Goal: Task Accomplishment & Management: Complete application form

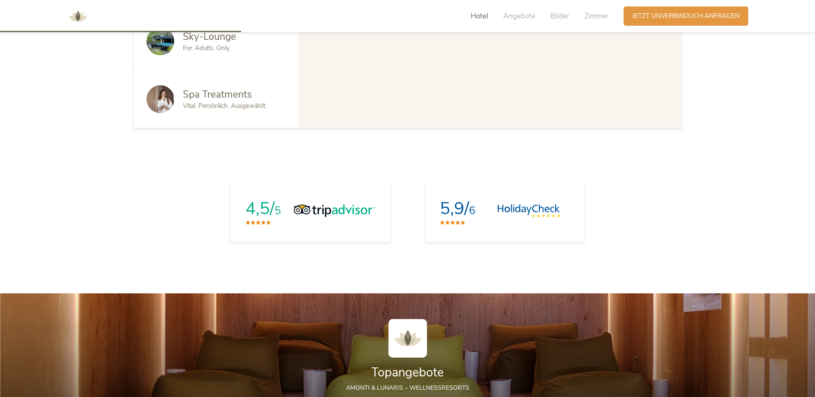
scroll to position [1005, 0]
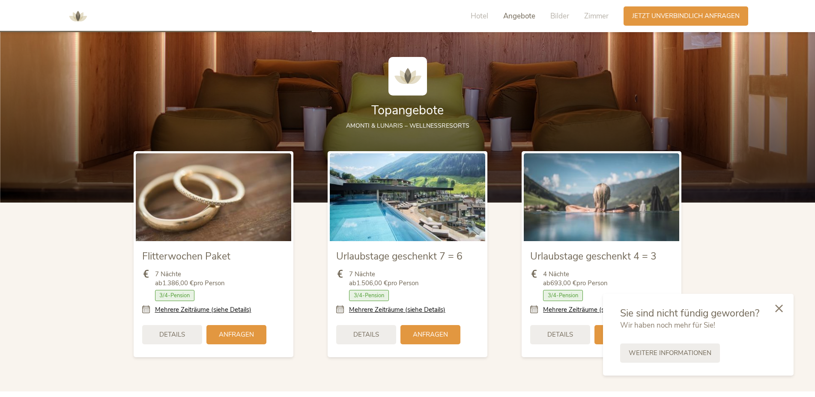
click at [188, 199] on img at bounding box center [213, 196] width 155 height 87
click at [180, 329] on div "Details" at bounding box center [172, 333] width 60 height 19
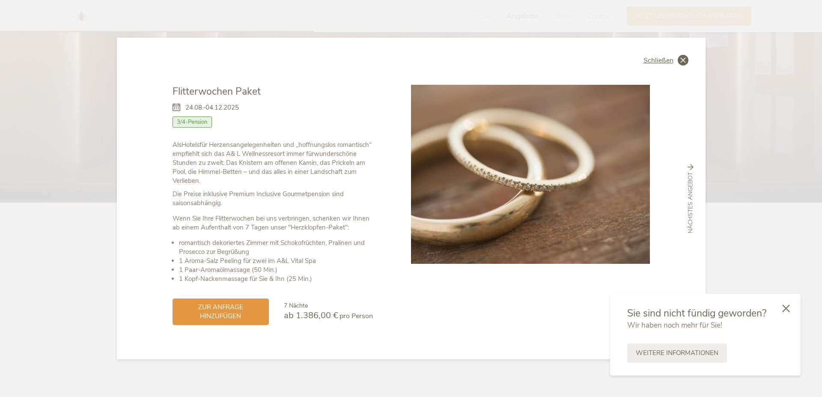
click at [657, 63] on span "Schließen" at bounding box center [659, 60] width 30 height 7
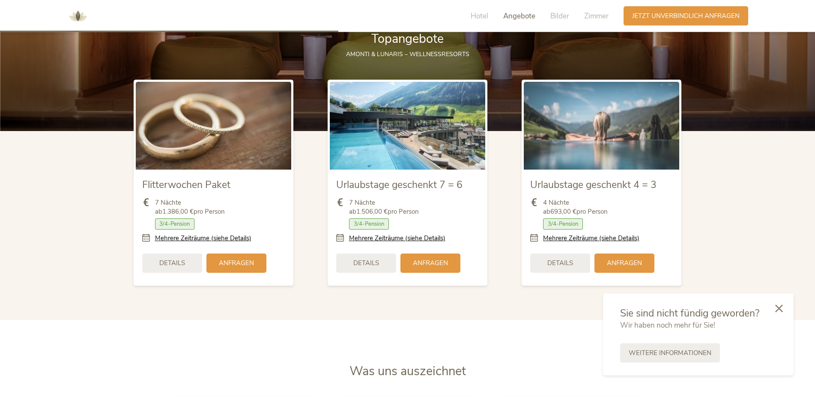
scroll to position [1092, 0]
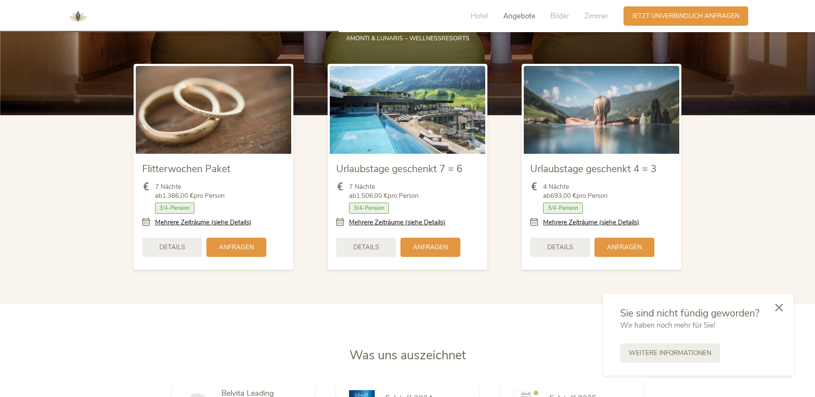
click at [783, 309] on div at bounding box center [779, 308] width 29 height 30
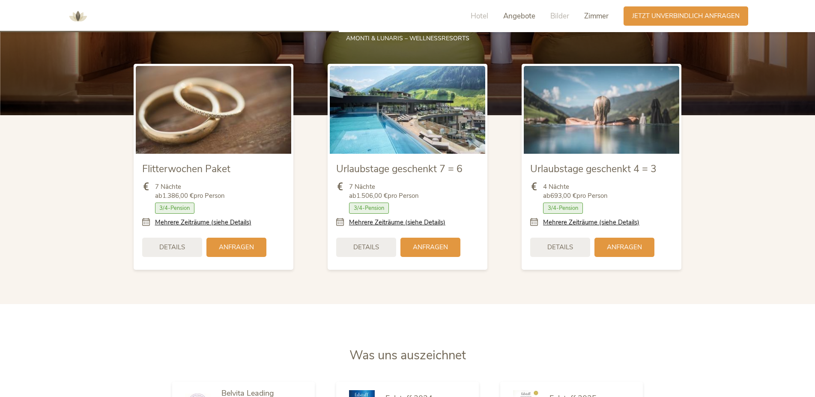
click at [588, 16] on span "Zimmer" at bounding box center [596, 16] width 24 height 10
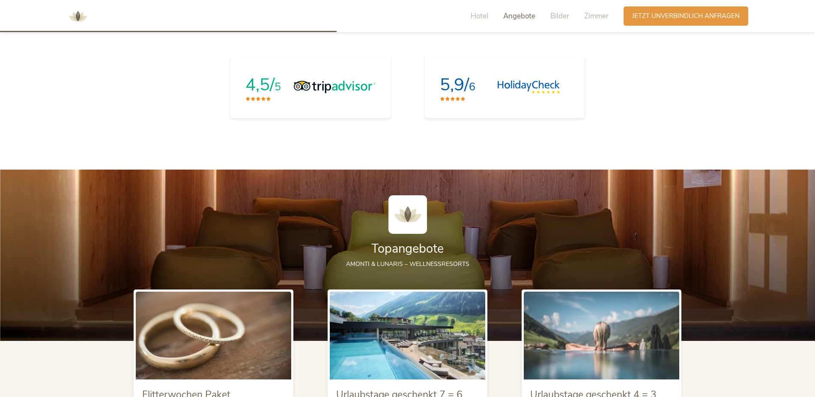
scroll to position [823, 0]
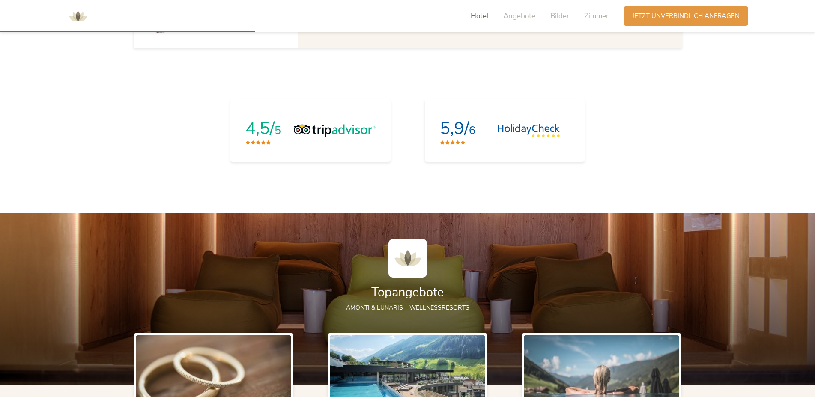
click at [477, 14] on span "Hotel" at bounding box center [480, 16] width 18 height 10
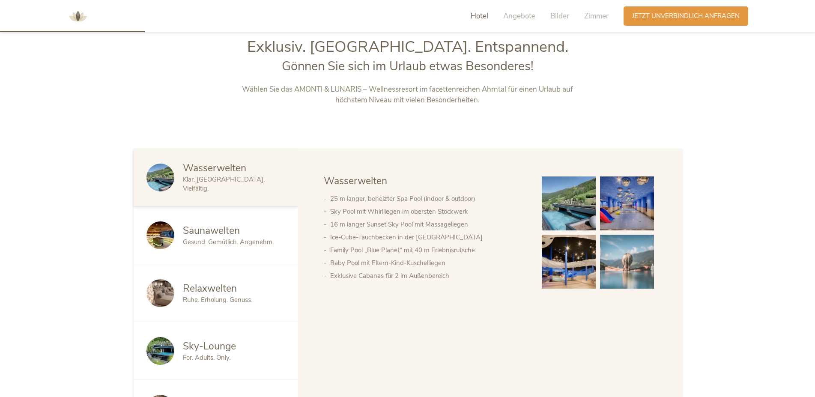
scroll to position [427, 0]
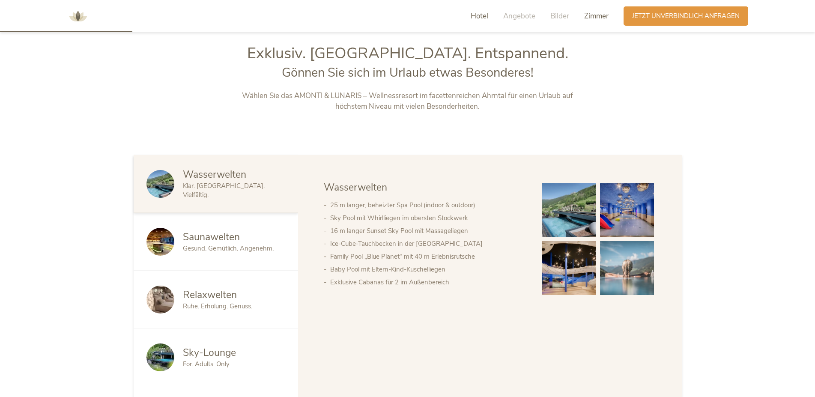
click at [596, 18] on span "Zimmer" at bounding box center [596, 16] width 24 height 10
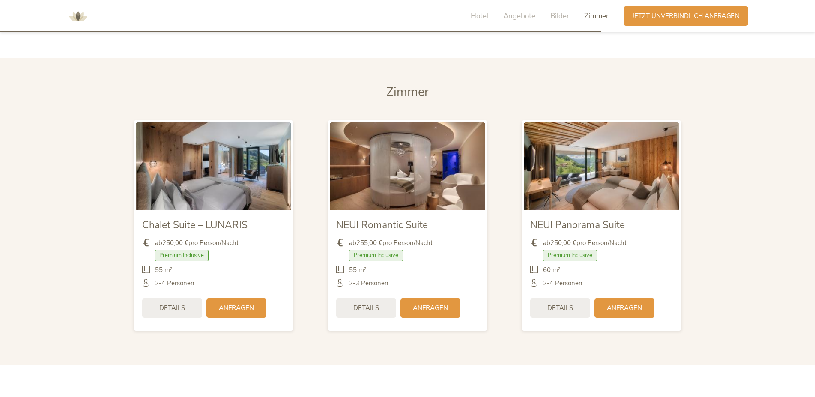
scroll to position [2090, 0]
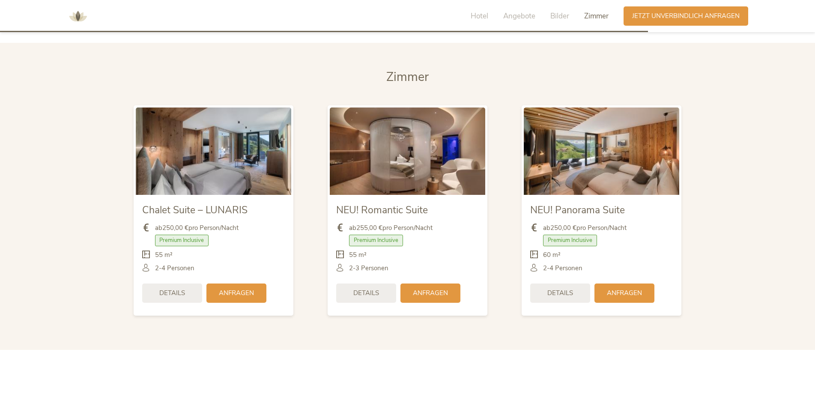
click at [413, 82] on span "Zimmer" at bounding box center [407, 77] width 42 height 17
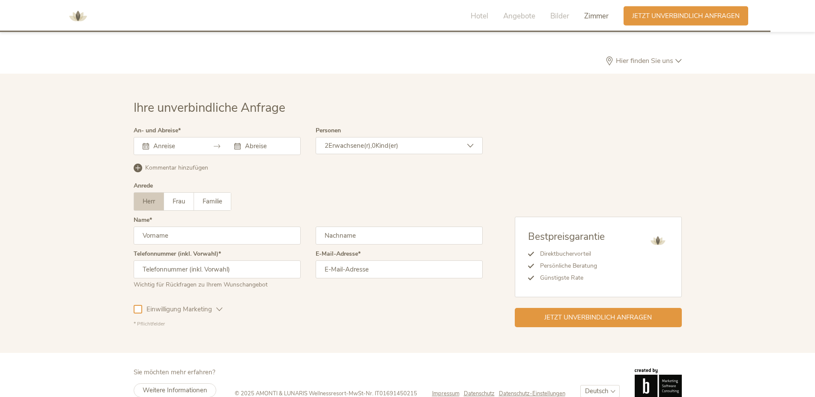
scroll to position [2628, 0]
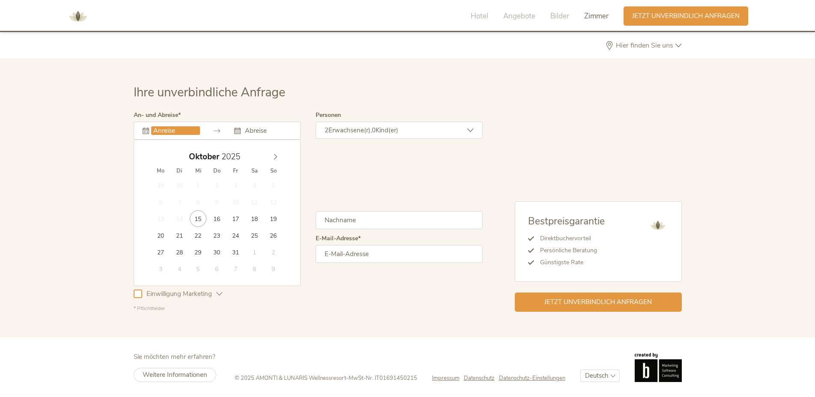
click at [168, 133] on input "text" at bounding box center [175, 130] width 49 height 9
click at [276, 155] on icon at bounding box center [275, 157] width 6 height 6
type input "[DATE]"
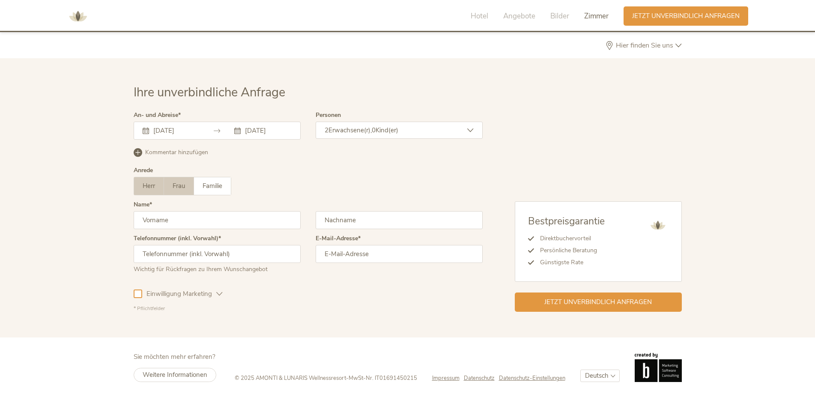
click at [176, 188] on span "Frau" at bounding box center [179, 186] width 12 height 9
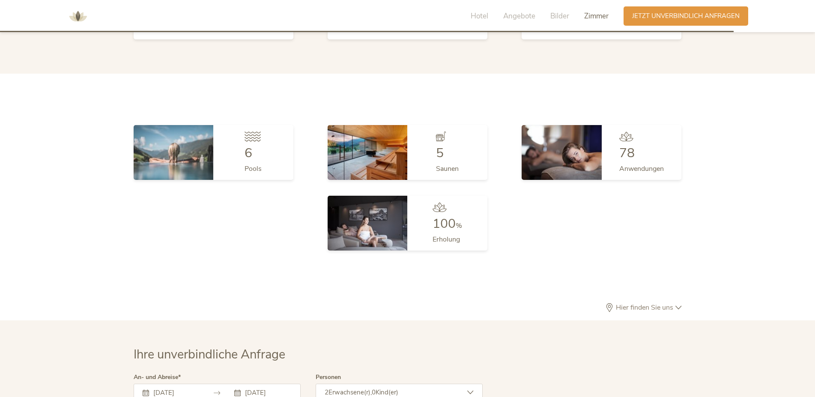
scroll to position [2148, 0]
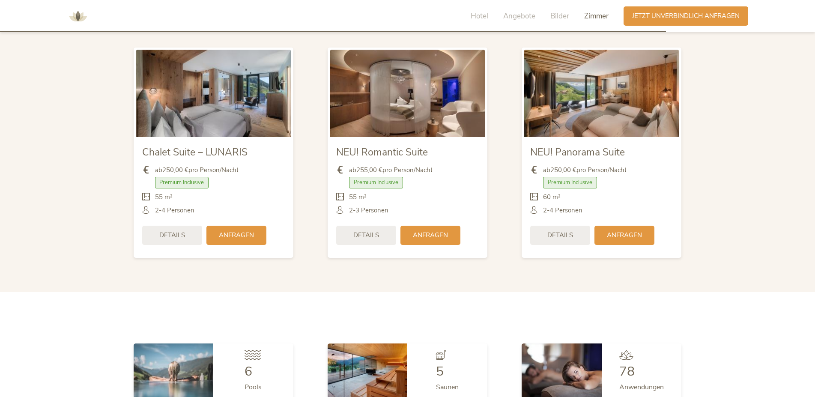
click at [202, 72] on img at bounding box center [213, 93] width 155 height 87
click at [225, 231] on span "Anfragen" at bounding box center [236, 234] width 35 height 9
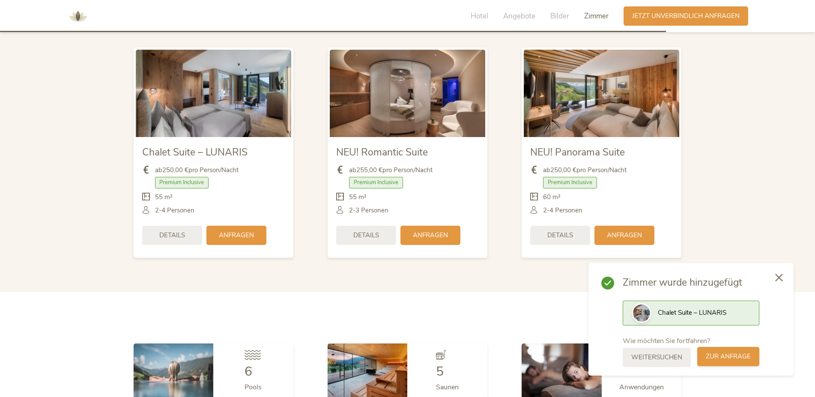
click at [734, 355] on span "zur Anfrage" at bounding box center [728, 356] width 45 height 9
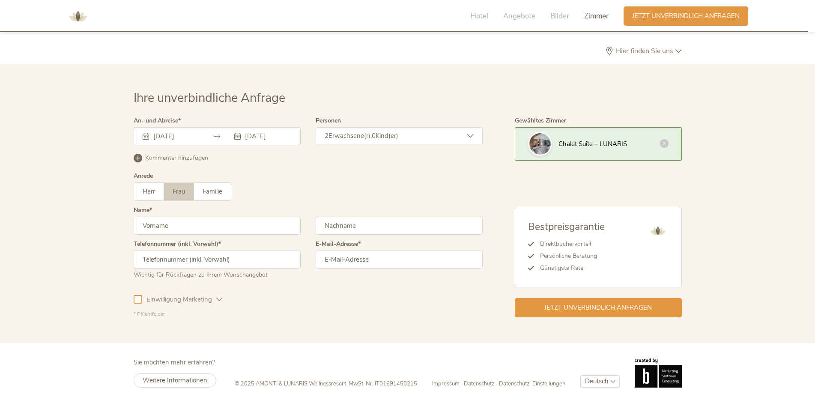
scroll to position [2628, 0]
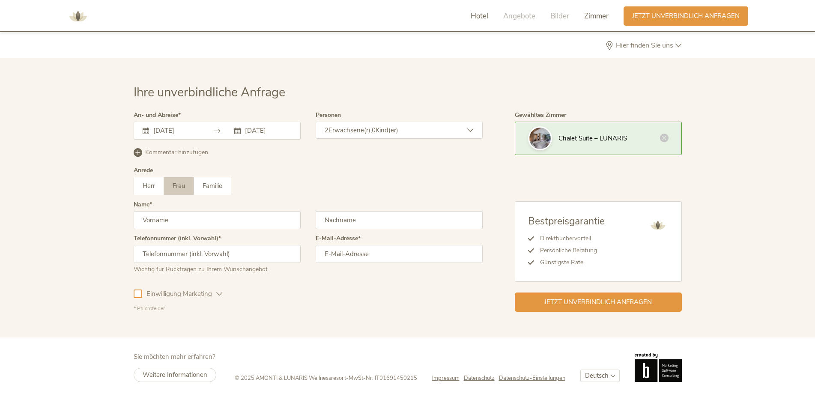
click at [477, 16] on span "Hotel" at bounding box center [480, 16] width 18 height 10
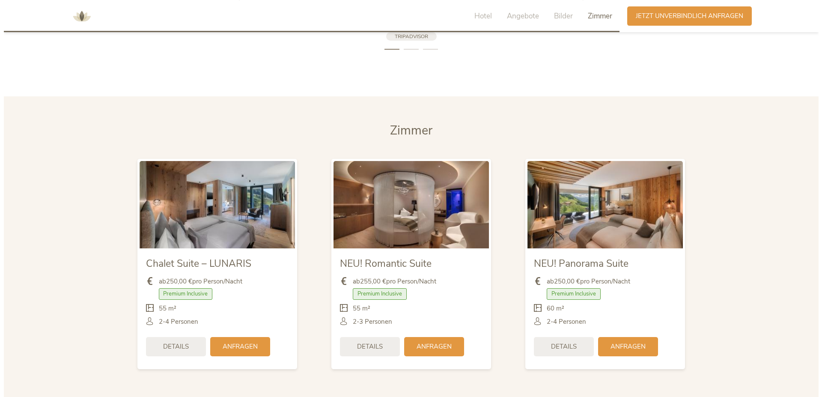
scroll to position [2043, 0]
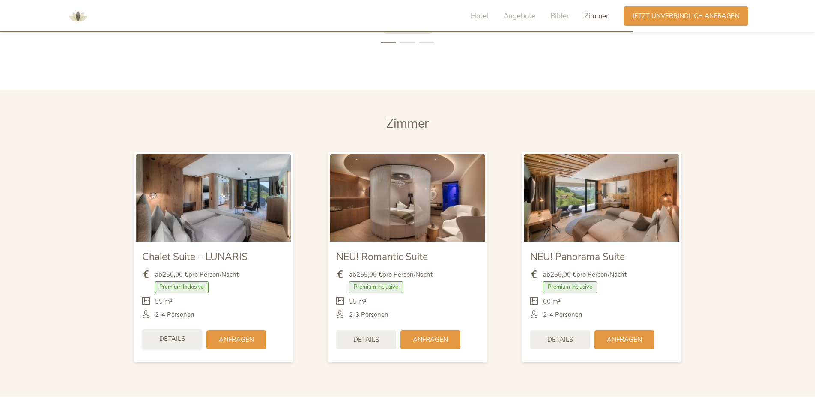
click at [160, 341] on span "Details" at bounding box center [172, 339] width 26 height 9
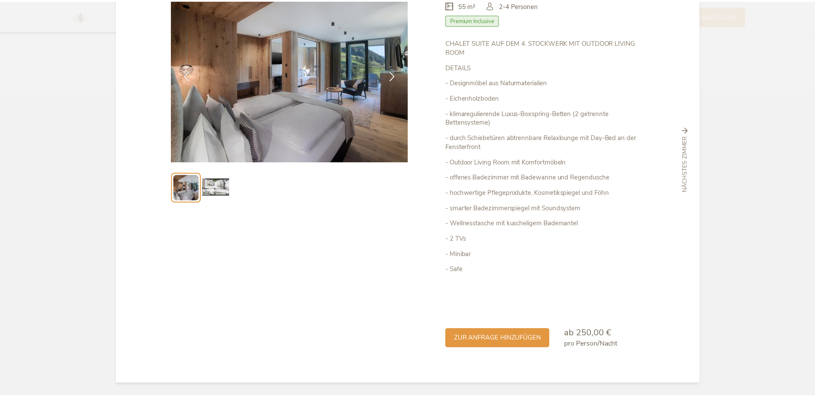
scroll to position [0, 0]
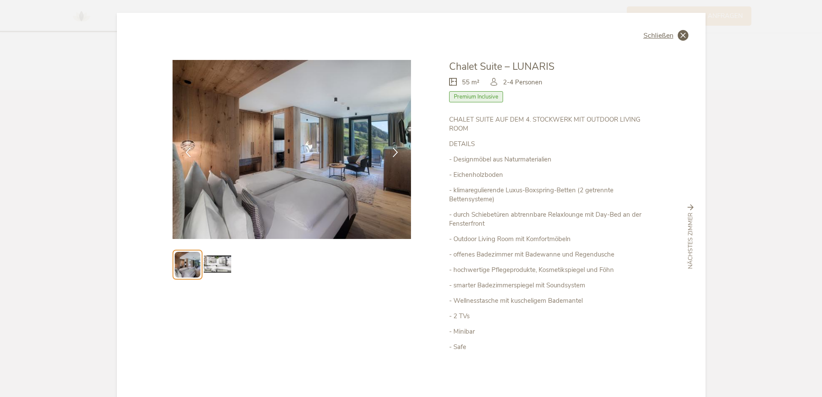
click at [664, 36] on span "Schließen" at bounding box center [659, 35] width 30 height 7
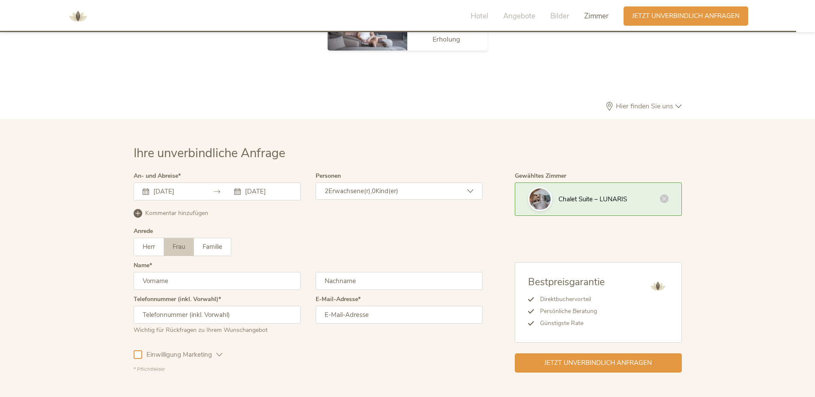
scroll to position [2628, 0]
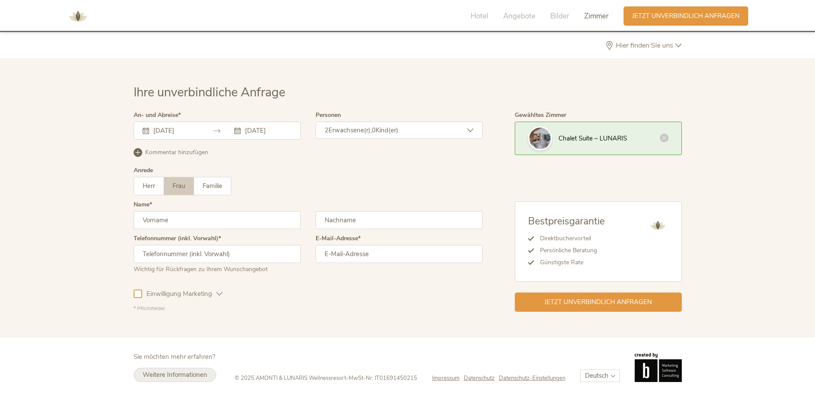
click at [178, 374] on span "Weitere Informationen" at bounding box center [175, 374] width 65 height 9
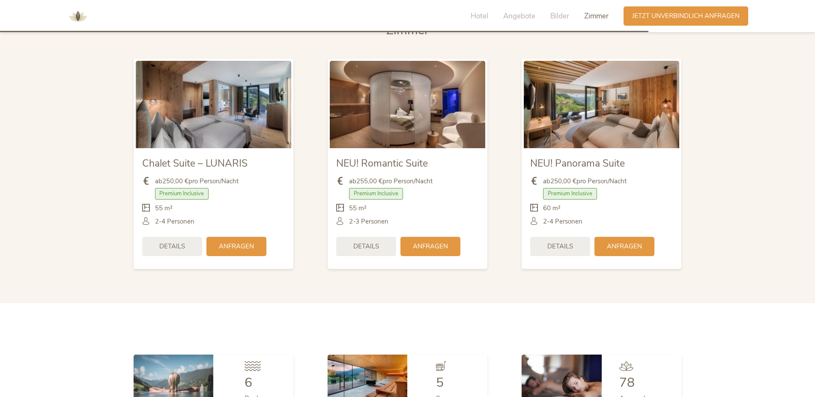
scroll to position [2060, 0]
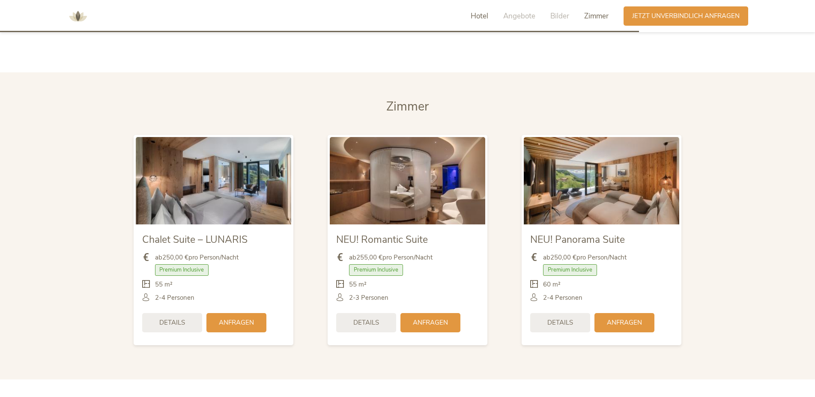
click at [481, 18] on span "Hotel" at bounding box center [480, 16] width 18 height 10
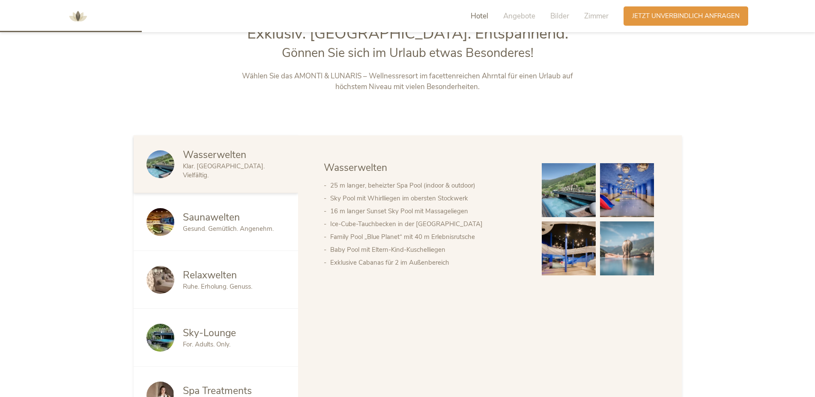
scroll to position [427, 0]
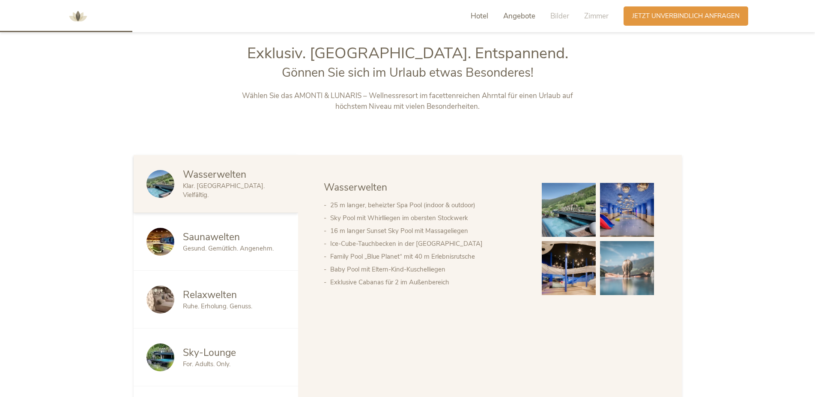
click at [511, 18] on span "Angebote" at bounding box center [519, 16] width 32 height 10
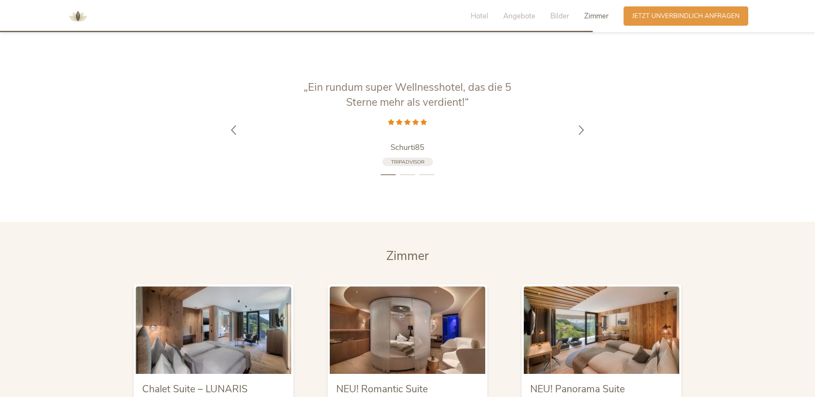
scroll to position [2129, 0]
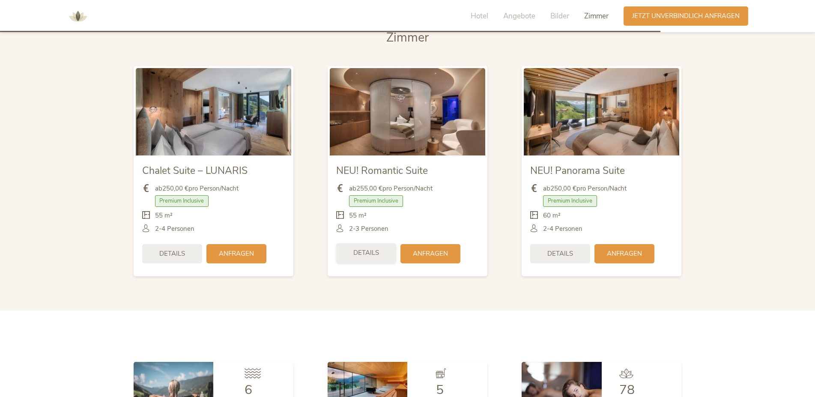
click at [364, 251] on span "Details" at bounding box center [366, 252] width 26 height 9
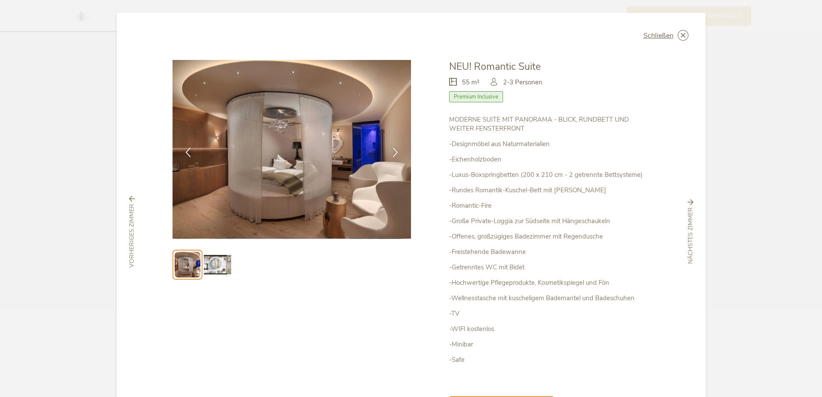
click at [204, 266] on img at bounding box center [217, 264] width 27 height 27
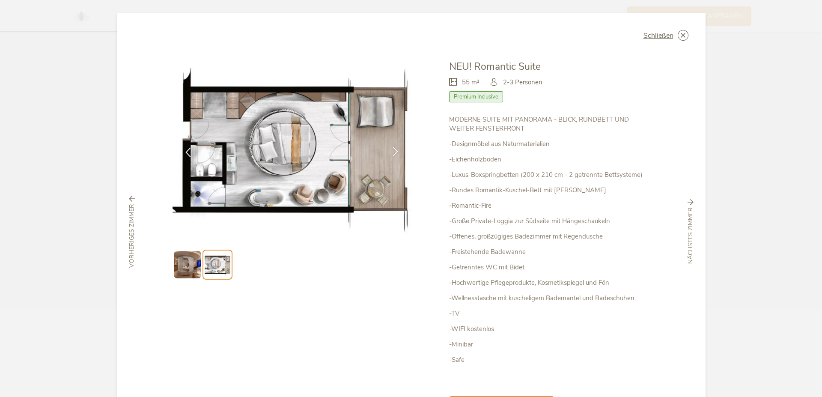
click at [396, 151] on icon at bounding box center [396, 151] width 10 height 10
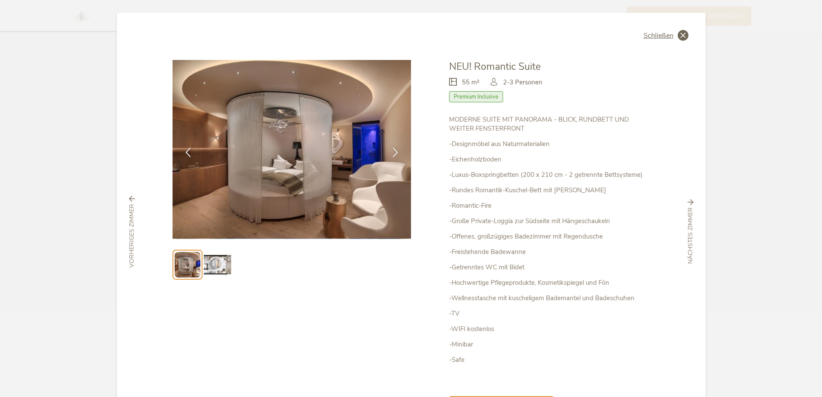
click at [681, 33] on icon at bounding box center [683, 35] width 11 height 11
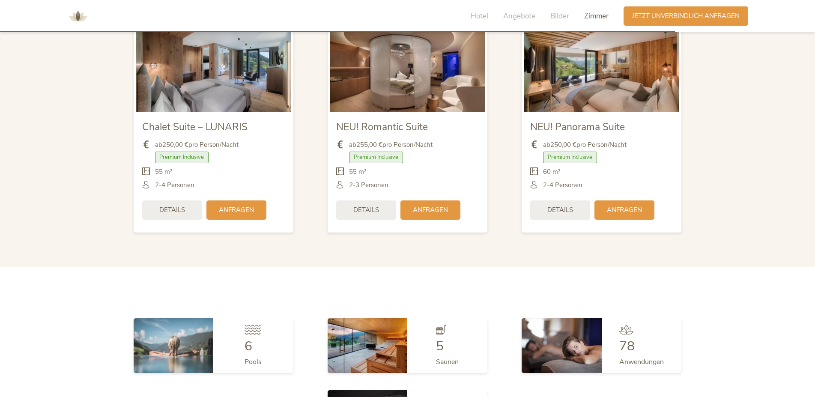
scroll to position [2435, 0]
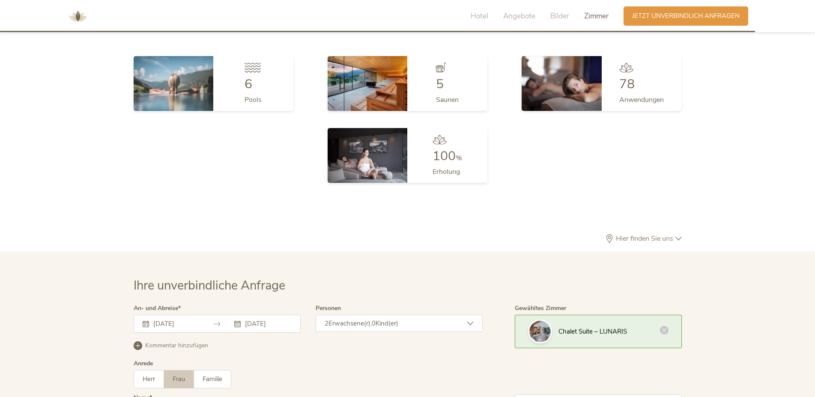
click at [664, 332] on icon at bounding box center [664, 330] width 9 height 9
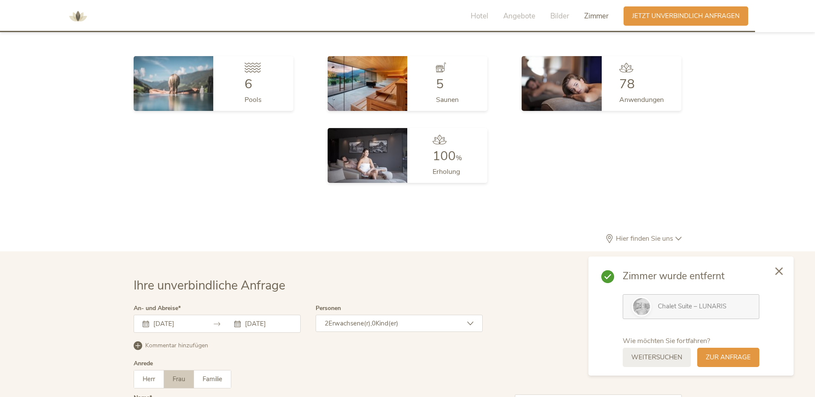
scroll to position [2610, 0]
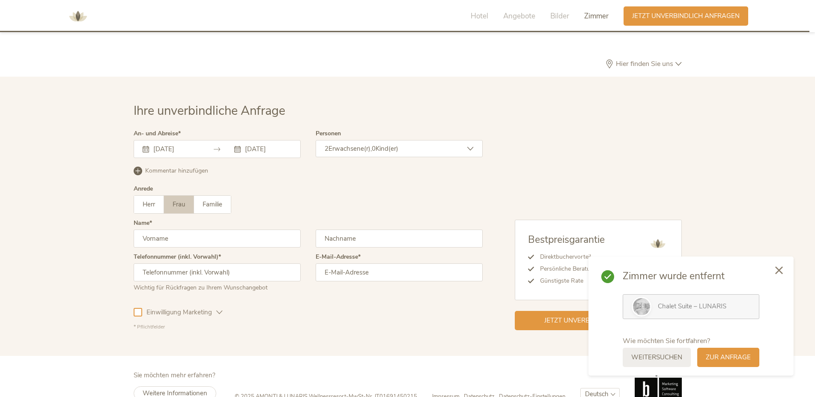
click at [780, 272] on icon at bounding box center [779, 270] width 8 height 8
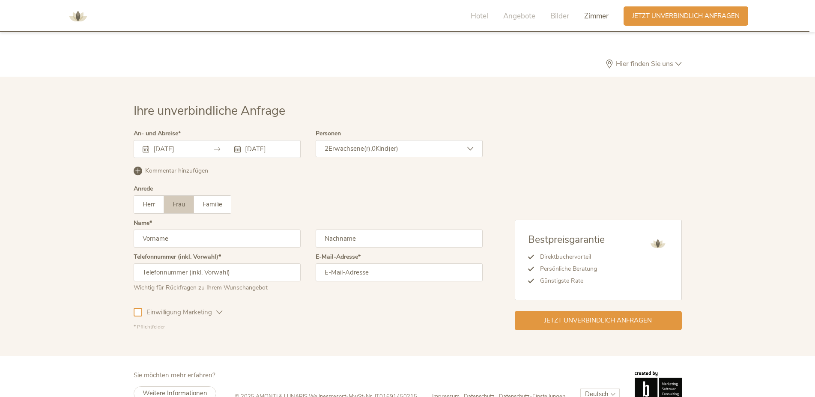
click at [364, 145] on span "Erwachsene(r)," at bounding box center [350, 148] width 43 height 9
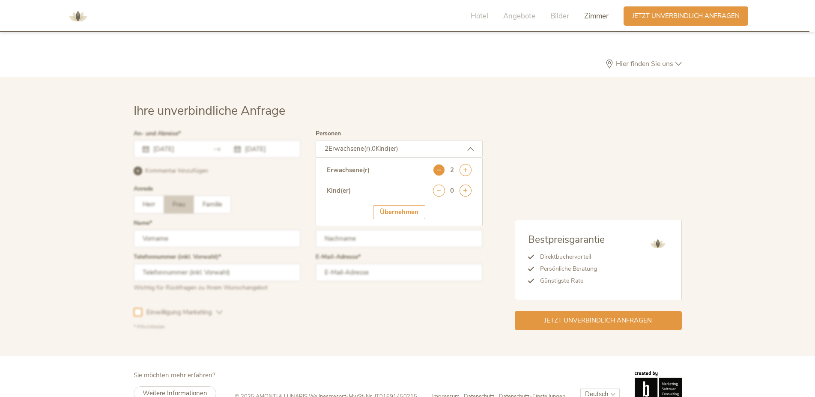
click at [438, 169] on icon at bounding box center [439, 170] width 12 height 12
click at [404, 210] on div "Übernehmen" at bounding box center [399, 212] width 52 height 14
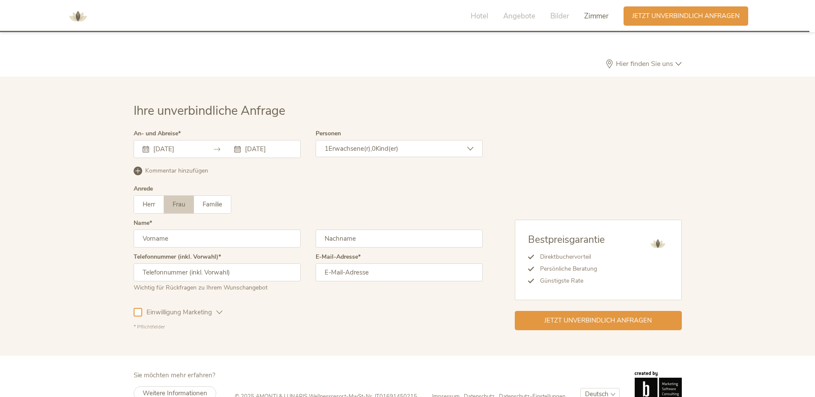
click at [219, 237] on input "text" at bounding box center [217, 239] width 167 height 18
type input "LArissa"
type input "Wesser"
click at [152, 236] on input "LArissa" at bounding box center [217, 239] width 167 height 18
type input "Larissa"
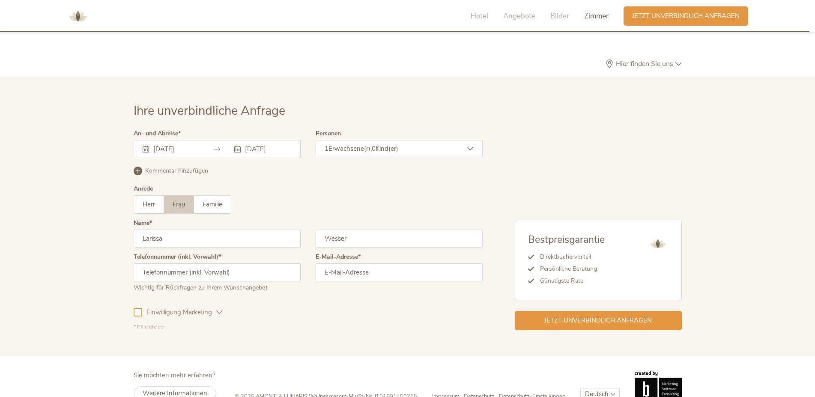
click at [242, 273] on input "text" at bounding box center [217, 272] width 167 height 18
type input "004915152458082"
click at [348, 278] on input "email" at bounding box center [399, 272] width 167 height 18
type input "[EMAIL_ADDRESS][DOMAIN_NAME]"
click at [266, 268] on input "004915152458082" at bounding box center [217, 272] width 167 height 18
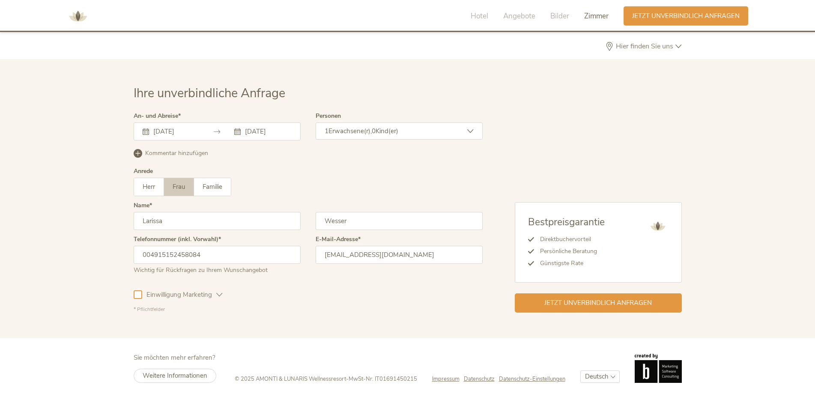
scroll to position [2628, 0]
type input "004915152458084"
click at [137, 151] on icon at bounding box center [138, 152] width 9 height 9
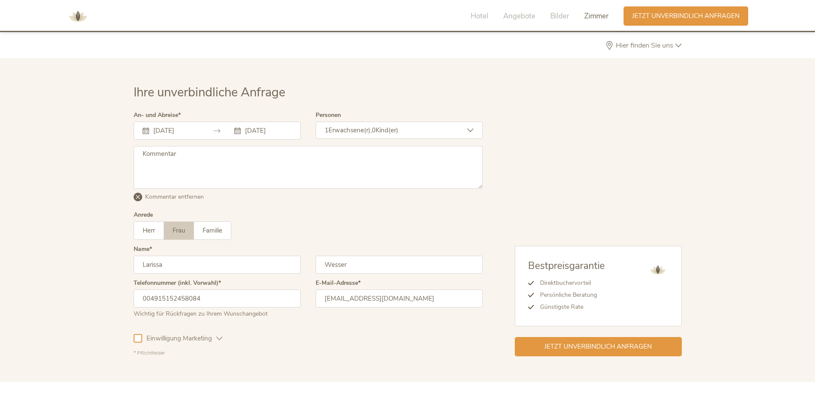
click at [147, 161] on textarea at bounding box center [308, 167] width 349 height 43
type textarea "Guten Tag, ich wüsste gerne, ob es möglich ist im Lunaris ein Doppelzimmer zu b…"
drag, startPoint x: 394, startPoint y: 297, endPoint x: 336, endPoint y: 297, distance: 58.3
click at [336, 297] on input "[EMAIL_ADDRESS][DOMAIN_NAME]" at bounding box center [399, 299] width 167 height 18
type input "[EMAIL_ADDRESS][DOMAIN_NAME]"
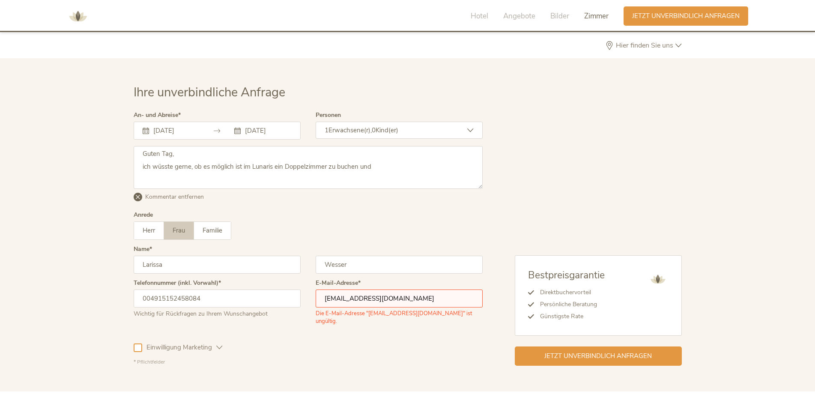
drag, startPoint x: 206, startPoint y: 296, endPoint x: 169, endPoint y: 295, distance: 36.4
click at [169, 295] on input "004915152458084" at bounding box center [217, 299] width 167 height 18
type input "004915136452014"
drag, startPoint x: 176, startPoint y: 260, endPoint x: 87, endPoint y: 263, distance: 89.2
click at [134, 263] on input "Larissa" at bounding box center [217, 265] width 167 height 18
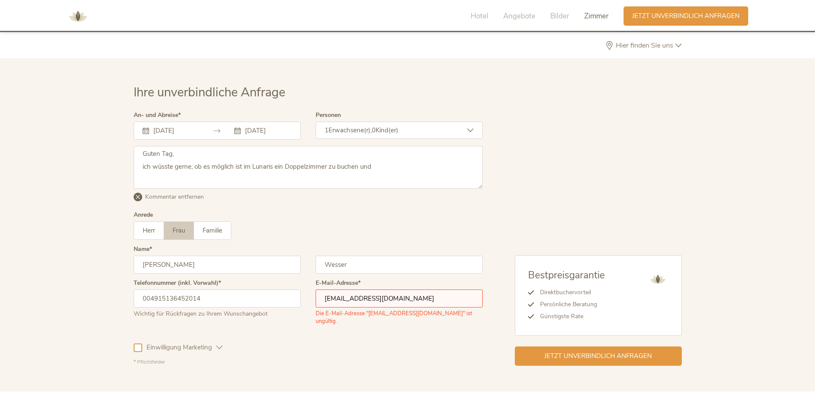
type input "[PERSON_NAME]"
click at [405, 297] on input "[EMAIL_ADDRESS][DOMAIN_NAME]" at bounding box center [399, 299] width 167 height 18
type input "[EMAIL_ADDRESS][DOMAIN_NAME]"
click at [367, 268] on input "Wesser" at bounding box center [399, 265] width 167 height 18
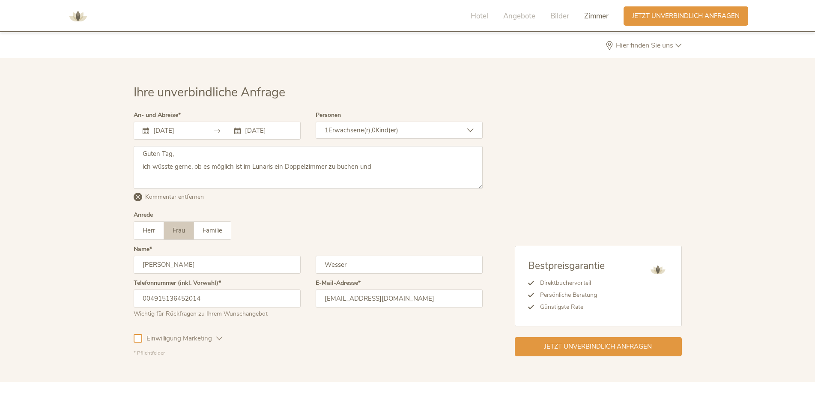
click at [344, 261] on input "Wesser" at bounding box center [399, 265] width 167 height 18
type input "Schäfer"
click at [149, 261] on input "[PERSON_NAME]" at bounding box center [217, 265] width 167 height 18
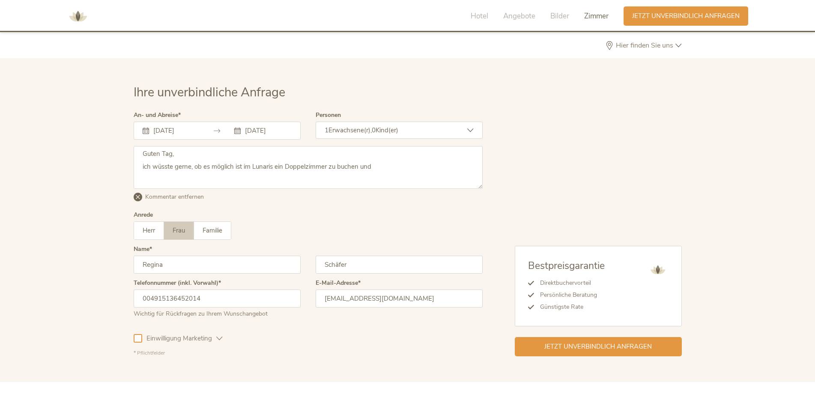
drag, startPoint x: 181, startPoint y: 265, endPoint x: 83, endPoint y: 265, distance: 98.1
click at [134, 265] on input "Regina" at bounding box center [217, 265] width 167 height 18
type input "J"
type input "Regina"
click at [345, 261] on input "Schäfer" at bounding box center [399, 265] width 167 height 18
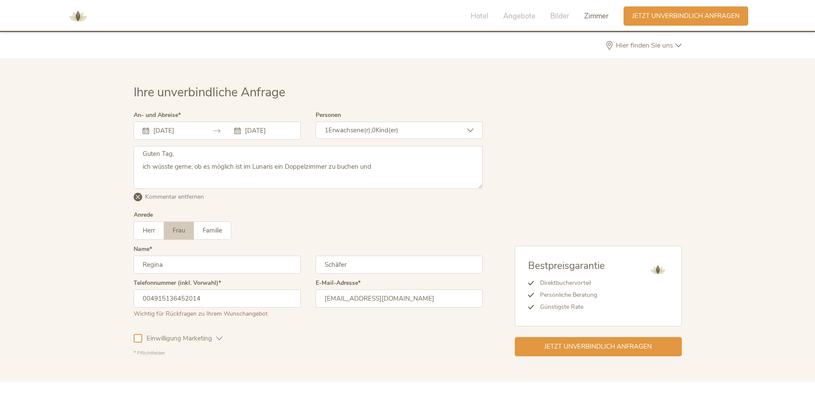
click at [345, 261] on input "Schäfer" at bounding box center [399, 265] width 167 height 18
type input "[PERSON_NAME]"
click at [380, 164] on textarea "Guten Tag, ich wüsste gerne, ob es möglich ist im Lunaris ein Doppelzimmer zu b…" at bounding box center [308, 167] width 349 height 43
type textarea "Guten Tag, ich wüsste gerne, ob es möglich ist im Lunaris ein Doppelzimmer zu b…"
click at [482, 17] on span "Hotel" at bounding box center [480, 16] width 18 height 10
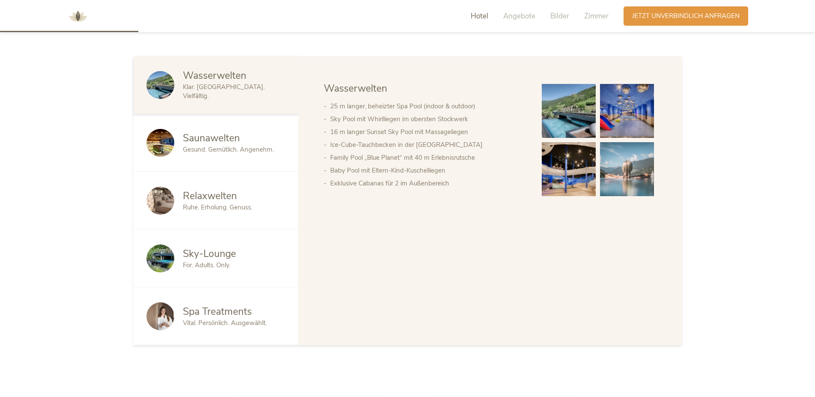
scroll to position [427, 0]
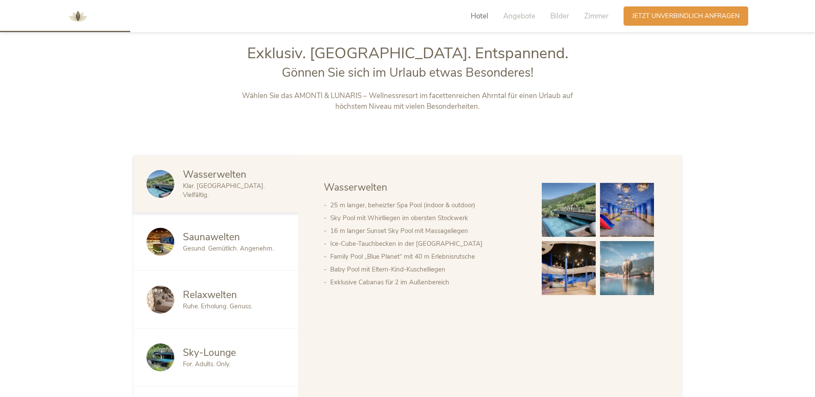
click at [235, 233] on span "Saunawelten" at bounding box center [211, 236] width 57 height 13
